Goal: Task Accomplishment & Management: Manage account settings

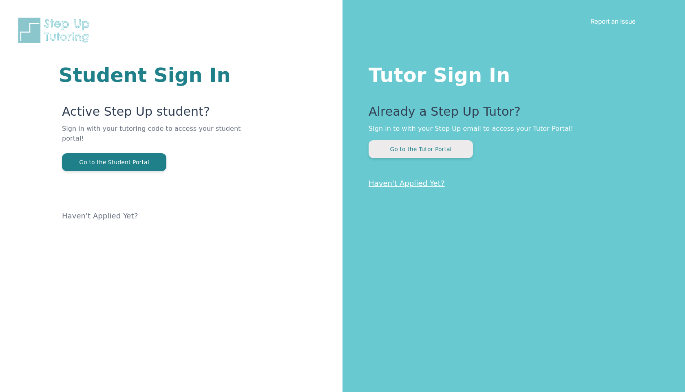
click at [451, 148] on button "Go to the Tutor Portal" at bounding box center [421, 149] width 104 height 18
click at [447, 155] on button "Go to the Tutor Portal" at bounding box center [421, 149] width 104 height 18
click at [453, 157] on button "Go to the Tutor Portal" at bounding box center [421, 149] width 104 height 18
click at [409, 145] on button "Go to the Tutor Portal" at bounding box center [421, 149] width 104 height 18
click at [405, 157] on button "Go to the Tutor Portal" at bounding box center [421, 149] width 104 height 18
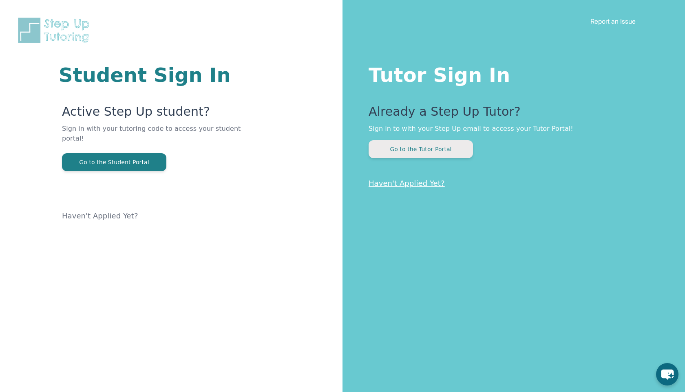
click at [449, 157] on button "Go to the Tutor Portal" at bounding box center [421, 149] width 104 height 18
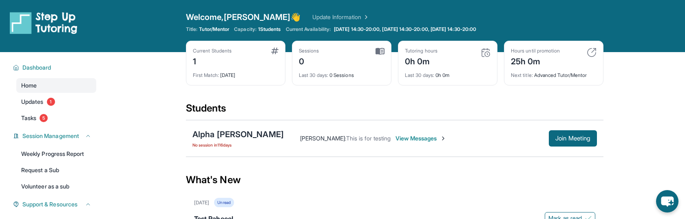
click at [312, 15] on link "Update Information" at bounding box center [340, 17] width 57 height 8
click at [406, 30] on span "[DATE] 14:30-20:00, [DATE] 14:30-20:00, [DATE] 14:30-20:00" at bounding box center [405, 29] width 142 height 7
